Goal: Navigation & Orientation: Understand site structure

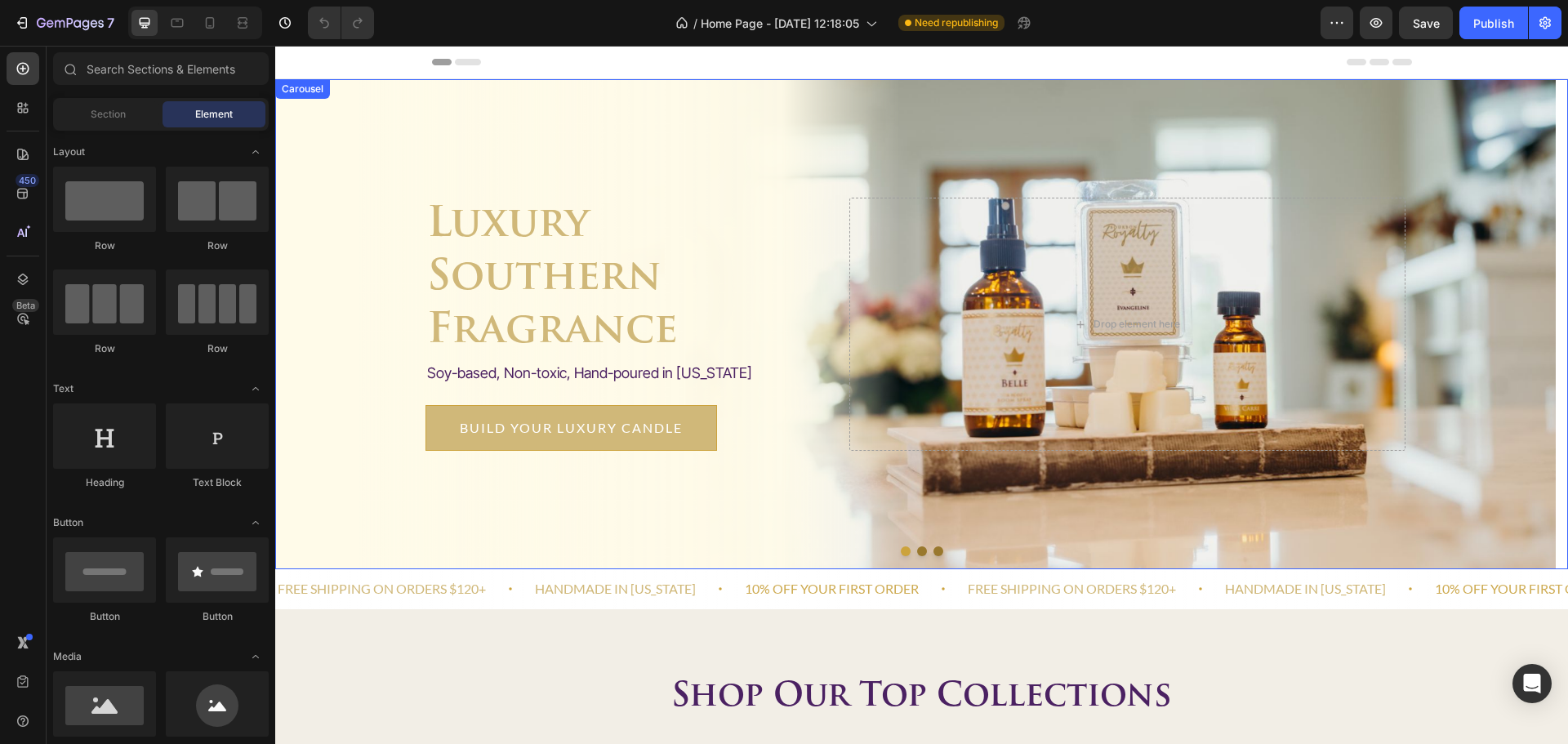
click at [917, 552] on button "Dot" at bounding box center [922, 550] width 10 height 10
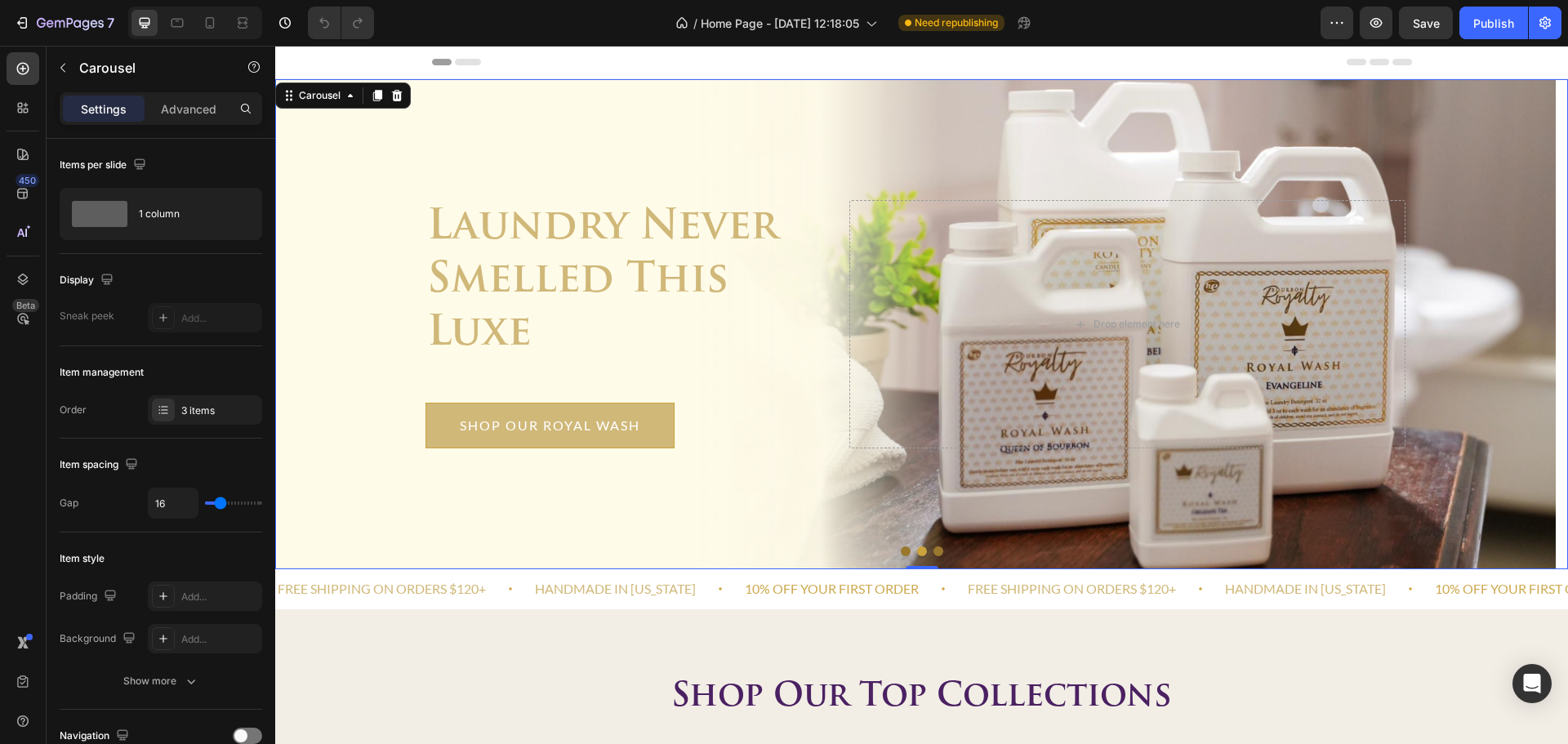
click at [934, 551] on button "Dot" at bounding box center [938, 550] width 10 height 10
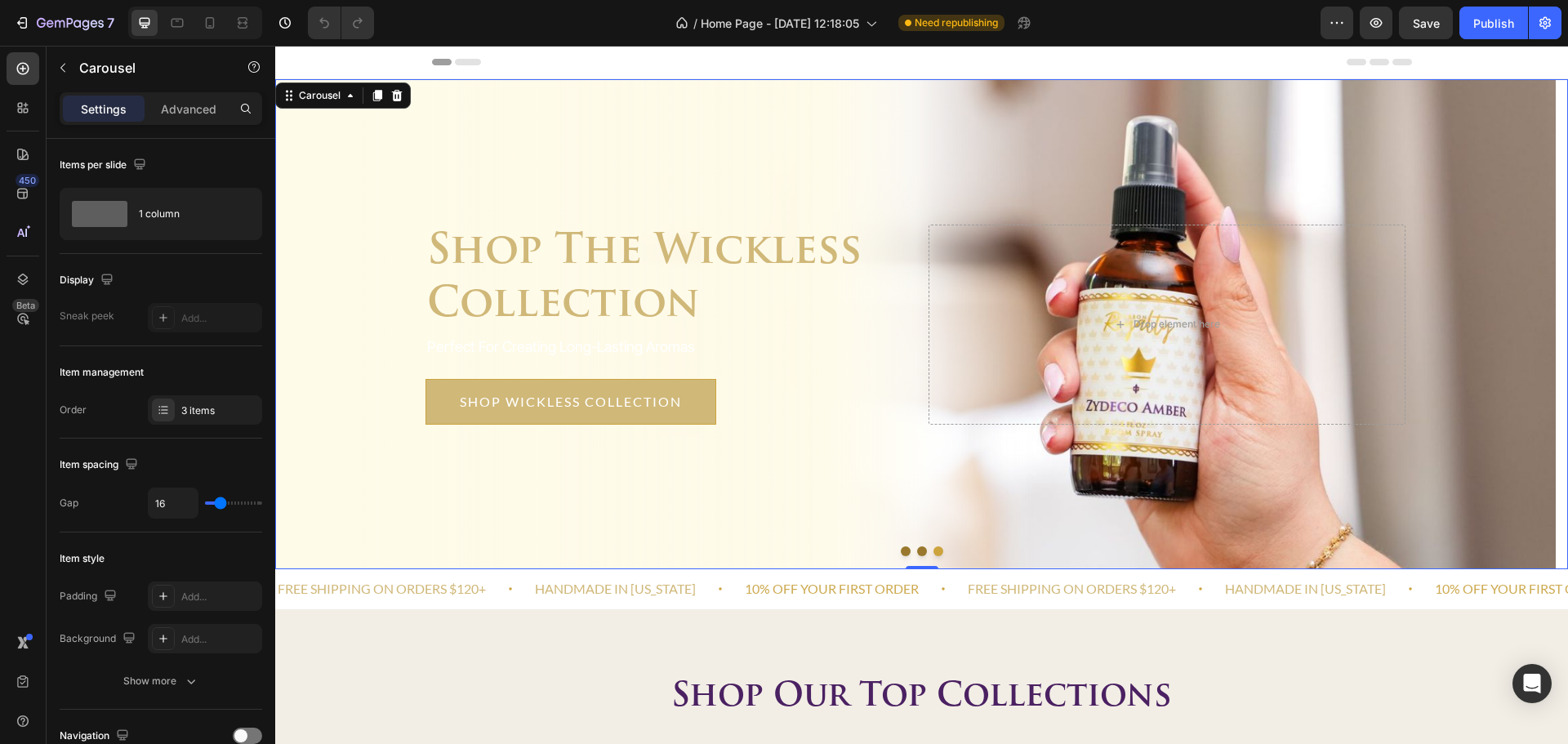
click at [901, 552] on button "Dot" at bounding box center [905, 550] width 10 height 10
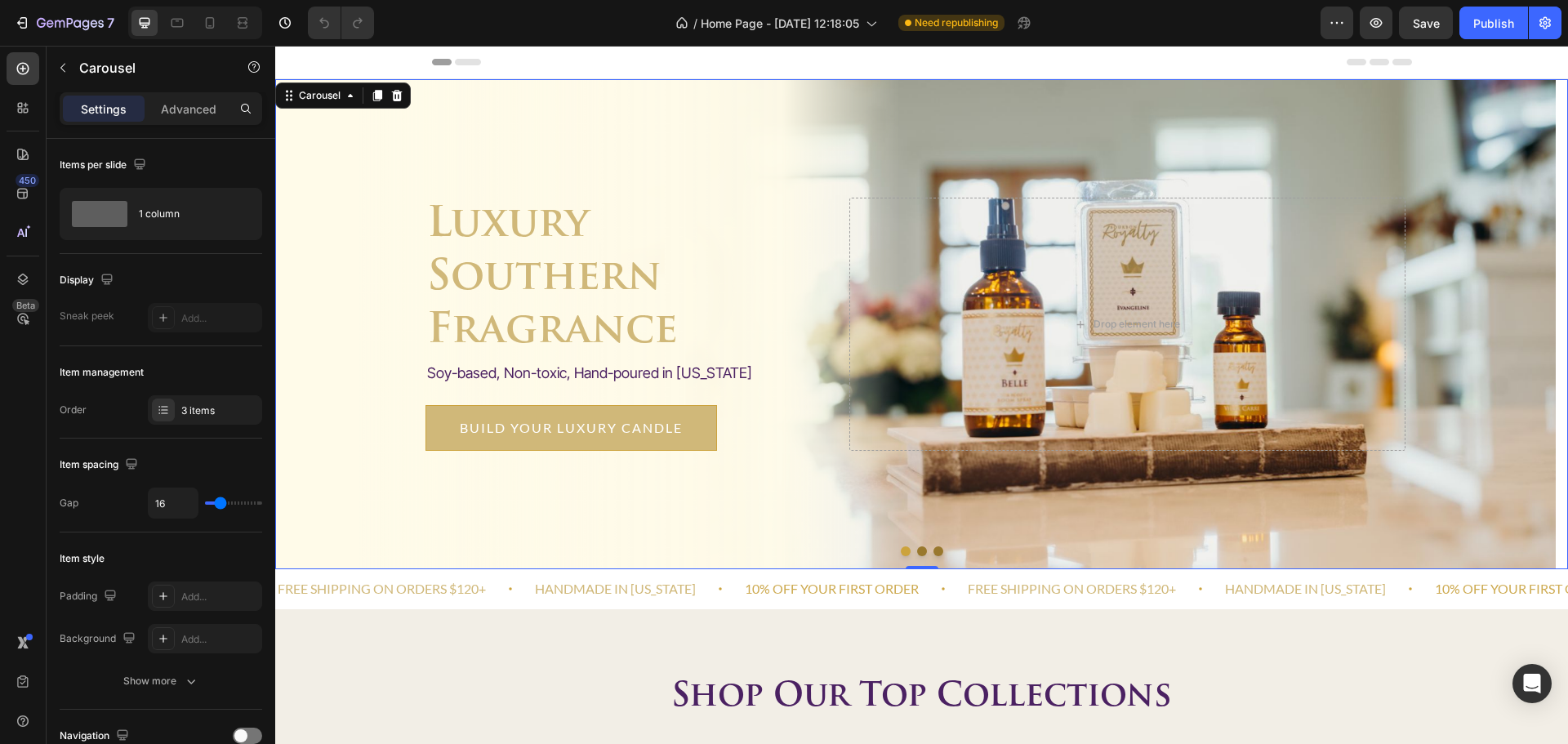
click at [934, 552] on button "Dot" at bounding box center [938, 550] width 10 height 10
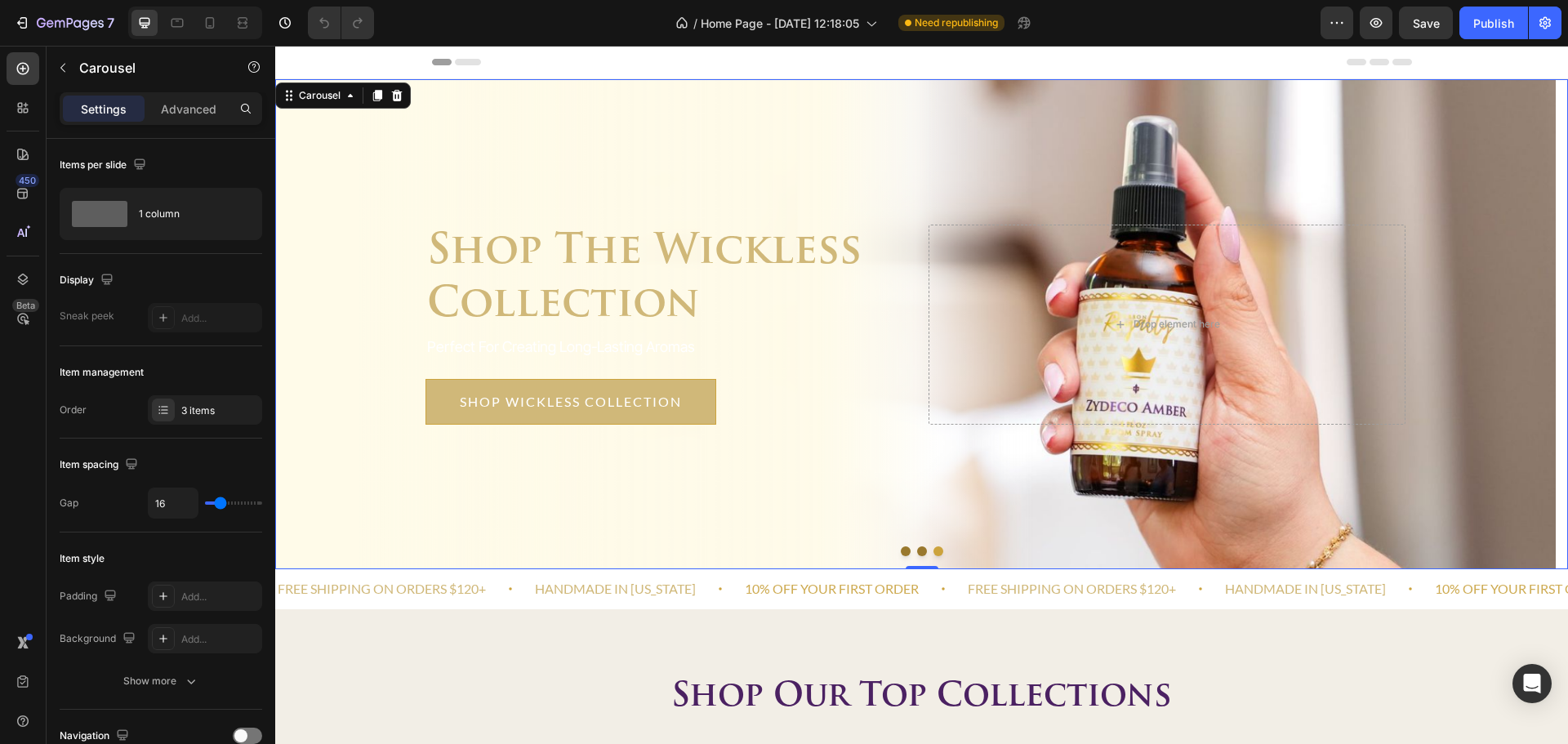
click at [901, 551] on button "Dot" at bounding box center [905, 550] width 10 height 10
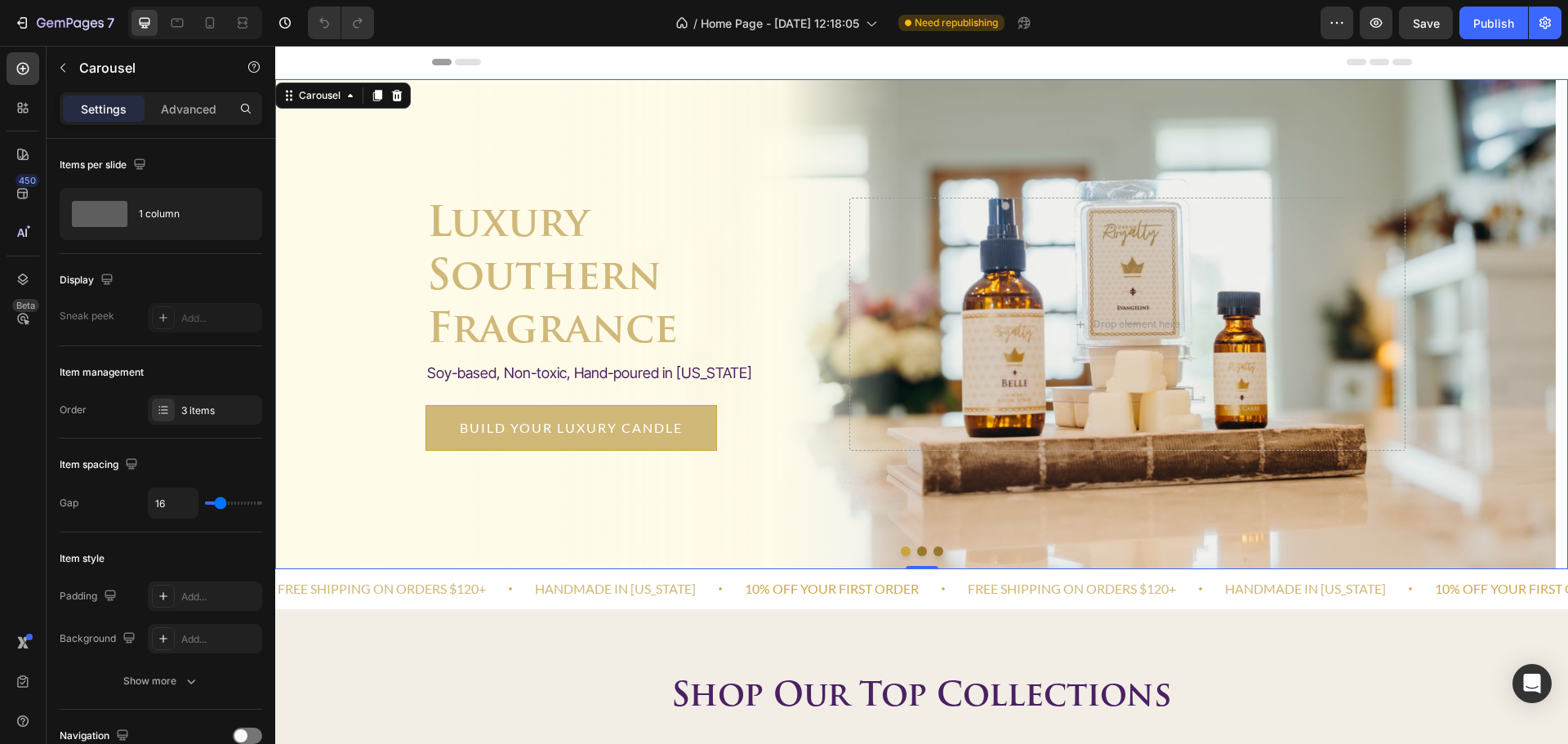
click at [901, 554] on button "Dot" at bounding box center [905, 550] width 10 height 10
click at [917, 555] on button "Dot" at bounding box center [922, 550] width 10 height 10
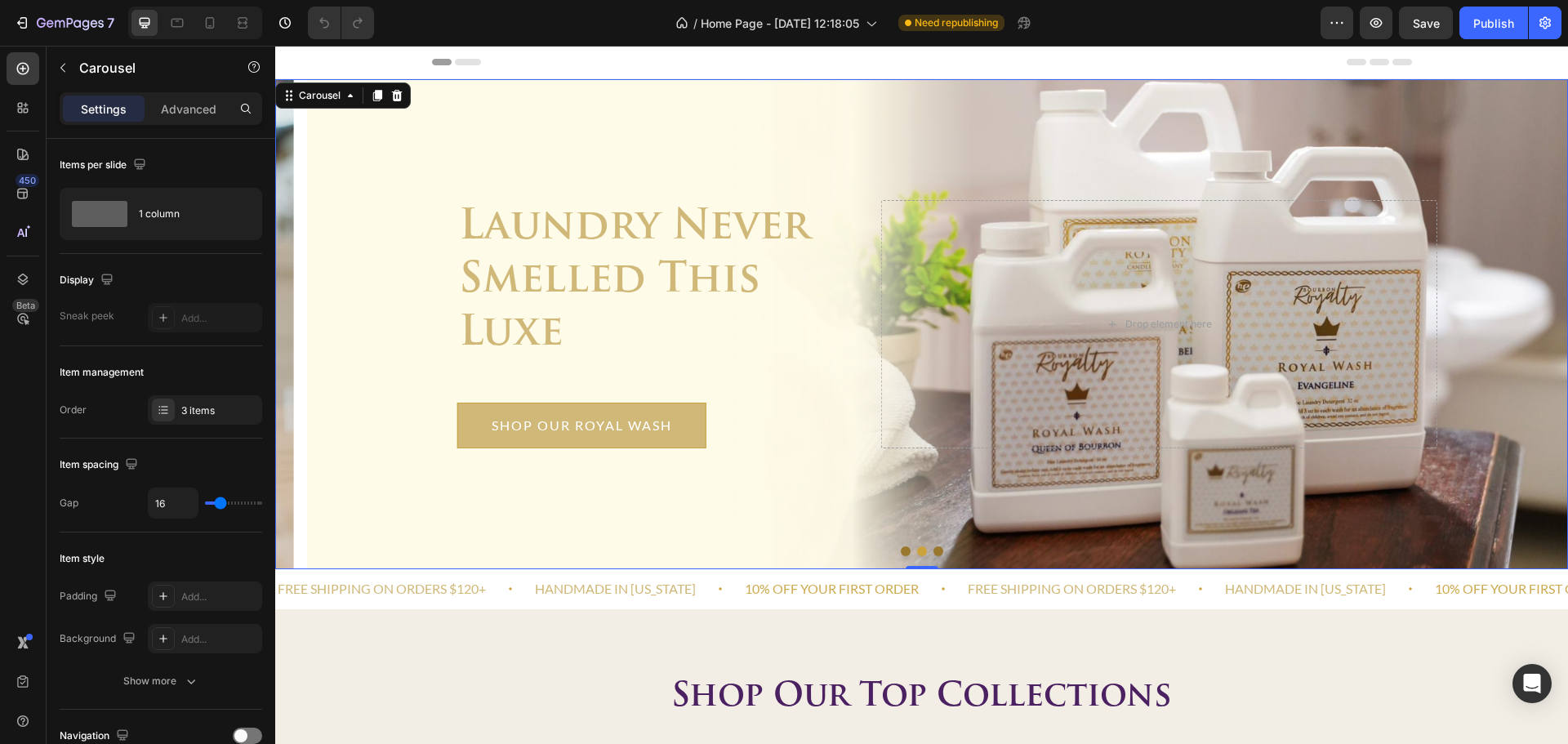
click at [935, 551] on button "Dot" at bounding box center [938, 550] width 10 height 10
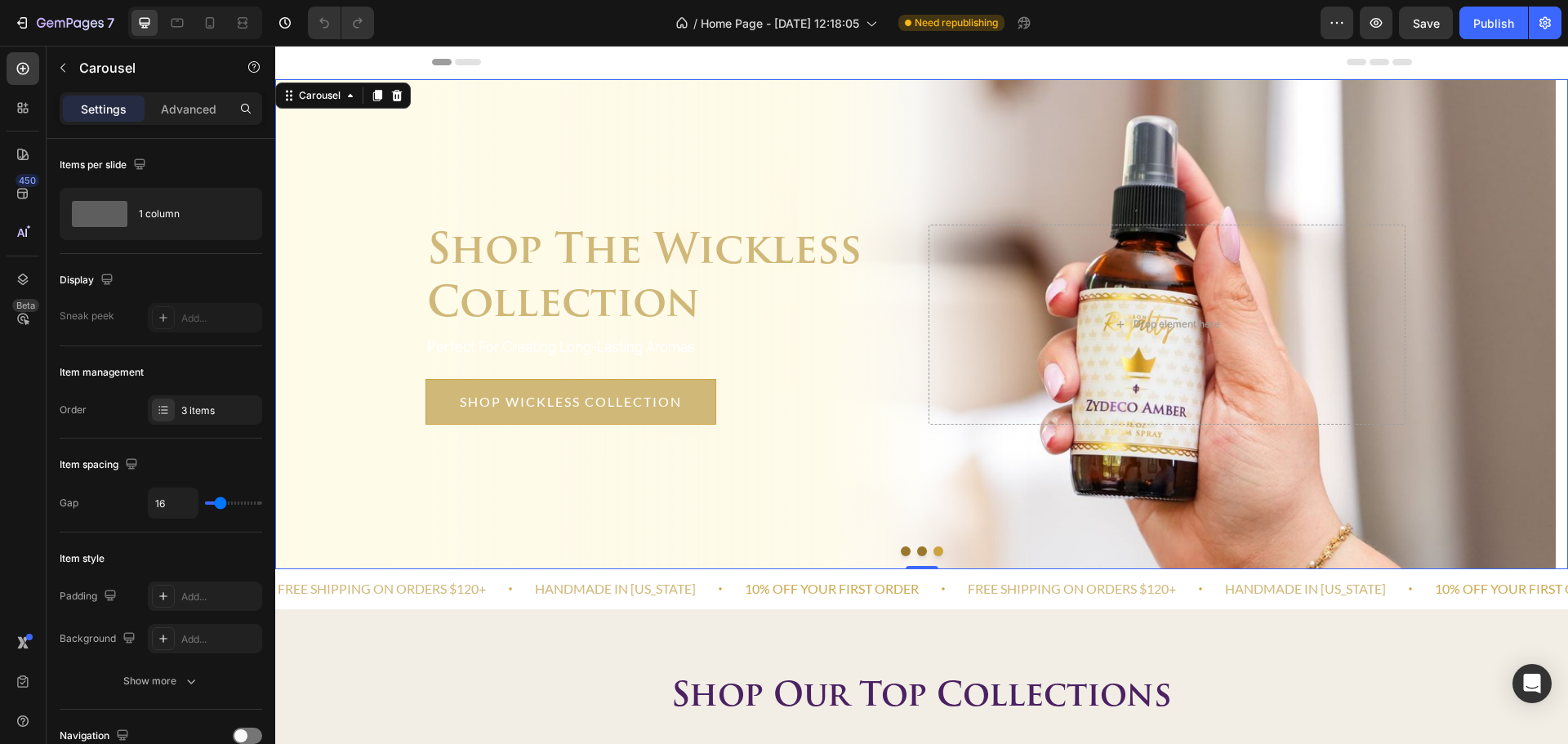
click at [901, 552] on button "Dot" at bounding box center [905, 550] width 10 height 10
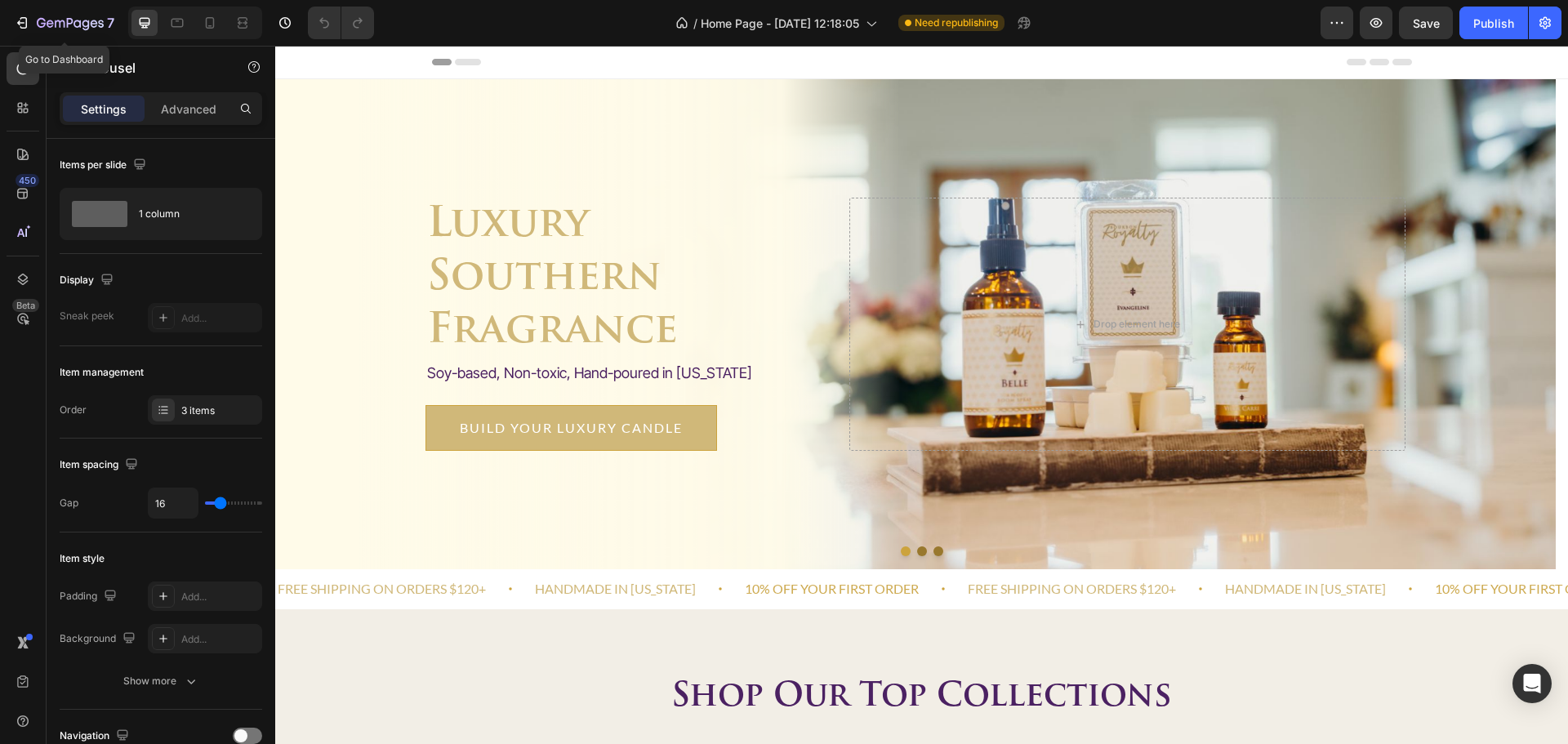
click at [27, 20] on icon "button" at bounding box center [24, 22] width 8 height 11
